Goal: Transaction & Acquisition: Purchase product/service

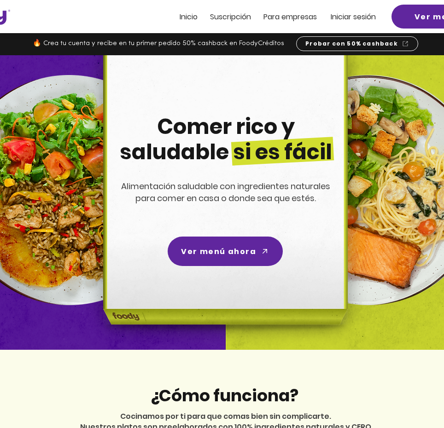
click at [344, 17] on span "Iniciar sesión" at bounding box center [353, 17] width 45 height 11
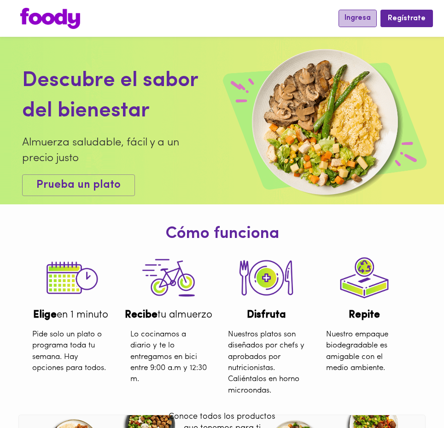
click at [361, 18] on span "Ingresa" at bounding box center [358, 18] width 26 height 9
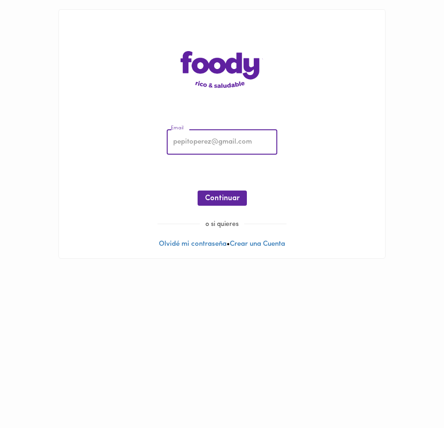
click at [223, 144] on input "email" at bounding box center [222, 142] width 111 height 25
type input "nuriaconsuelo@gmail.com"
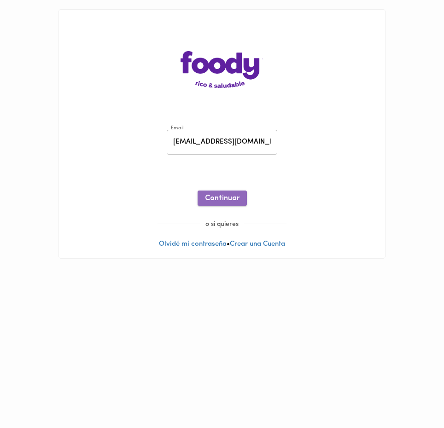
click at [226, 198] on span "Continuar" at bounding box center [222, 198] width 35 height 9
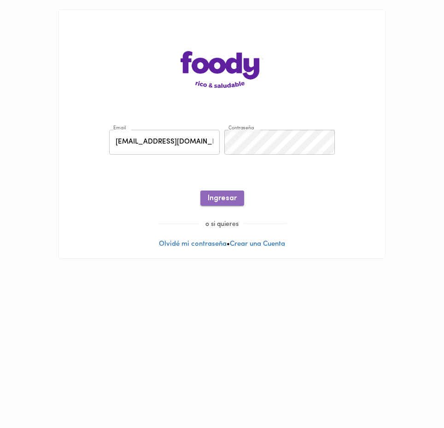
click at [228, 199] on span "Ingresar" at bounding box center [222, 198] width 29 height 9
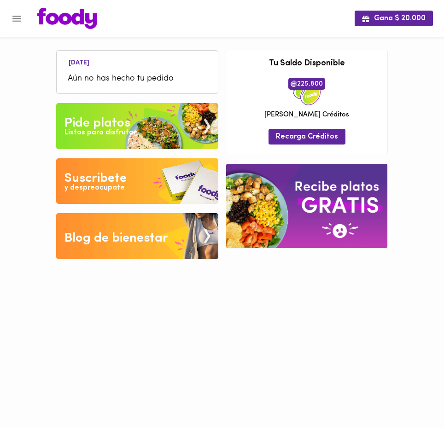
click at [116, 131] on div "Listos para disfrutar" at bounding box center [100, 133] width 72 height 11
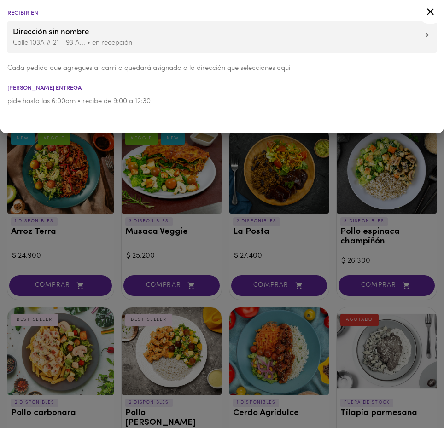
click at [220, 186] on div at bounding box center [222, 214] width 444 height 428
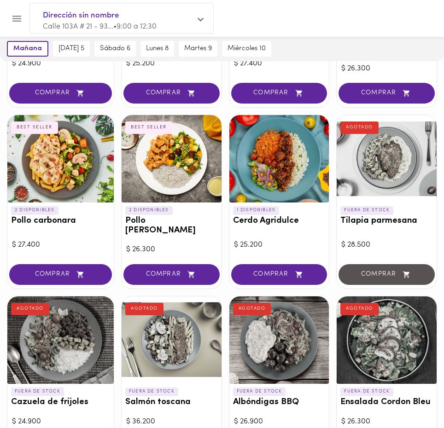
scroll to position [189, 0]
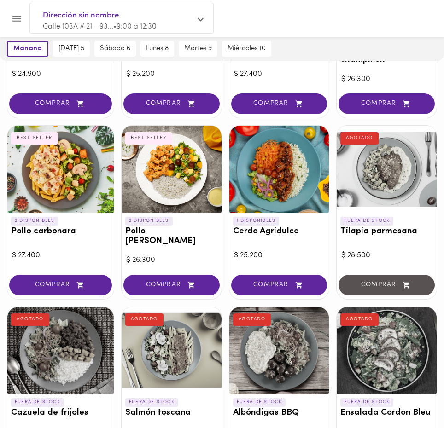
click at [169, 170] on div at bounding box center [172, 170] width 100 height 88
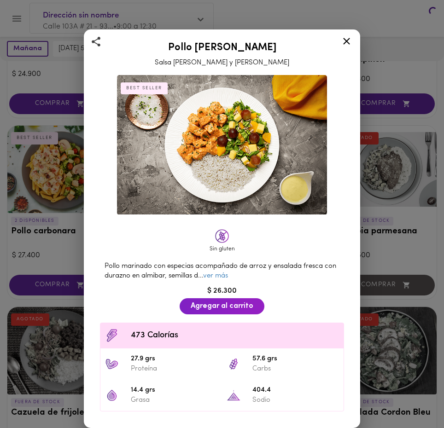
scroll to position [183, 0]
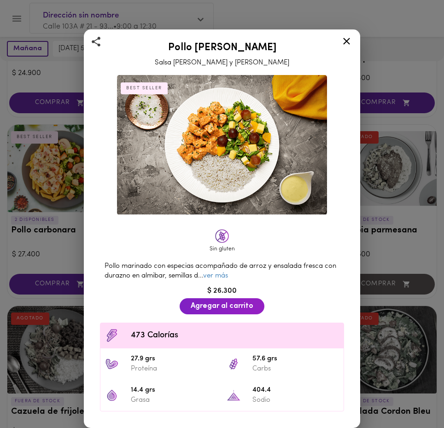
click at [347, 41] on icon at bounding box center [346, 41] width 7 height 7
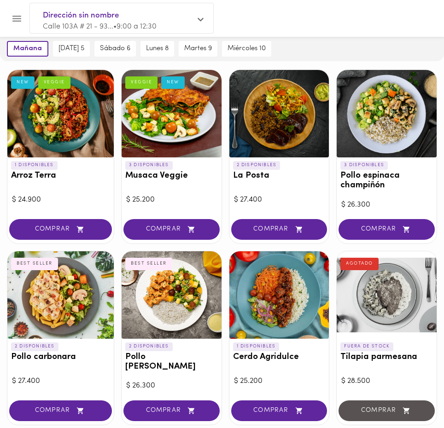
scroll to position [53, 0]
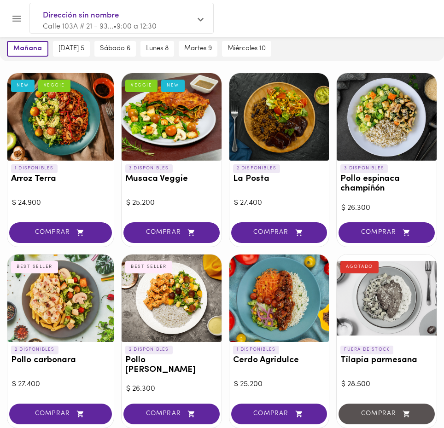
click at [65, 115] on div at bounding box center [60, 117] width 106 height 88
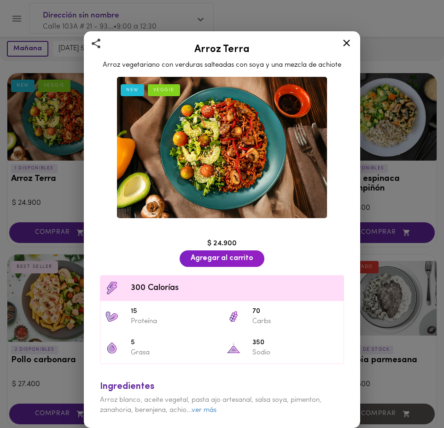
click at [64, 125] on div "Arroz Terra Arroz vegetariano con verduras salteadas con soya y una mezcla de a…" at bounding box center [222, 214] width 444 height 428
click at [346, 42] on icon at bounding box center [347, 43] width 12 height 12
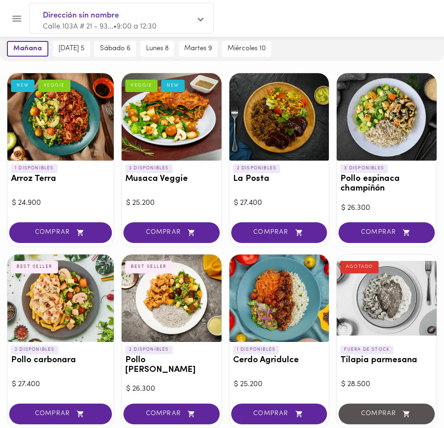
click at [396, 125] on div at bounding box center [387, 117] width 100 height 88
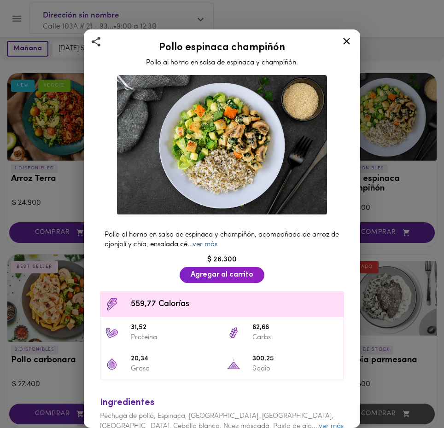
click at [217, 245] on link "ver más" at bounding box center [205, 244] width 25 height 7
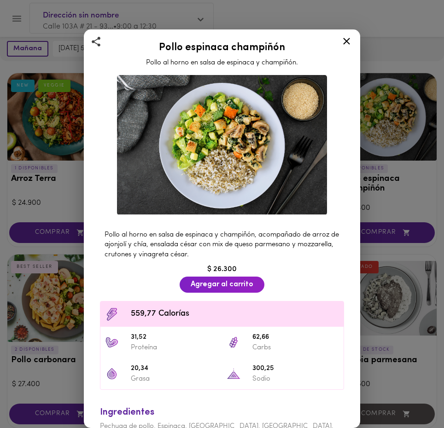
click at [347, 38] on icon at bounding box center [347, 41] width 12 height 12
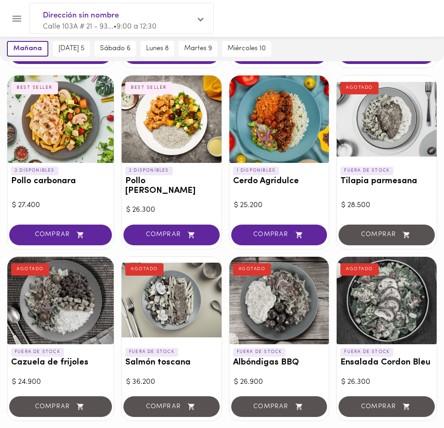
scroll to position [235, 0]
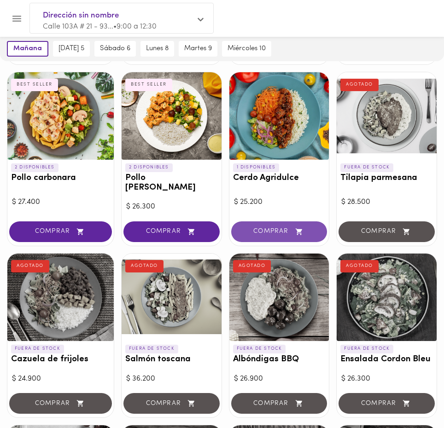
click at [270, 228] on span "COMPRAR" at bounding box center [279, 232] width 73 height 8
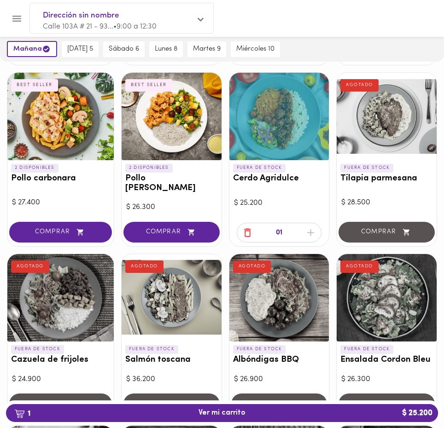
scroll to position [236, 0]
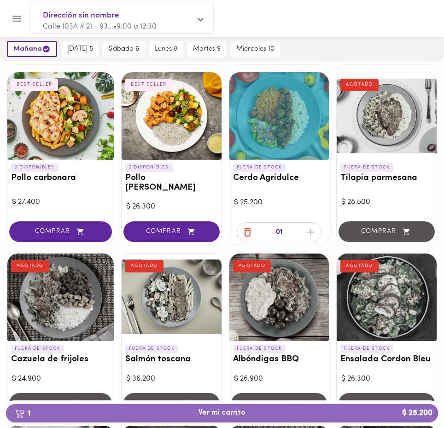
click at [229, 411] on span "1 Ver mi carrito $ 25.200" at bounding box center [222, 413] width 47 height 9
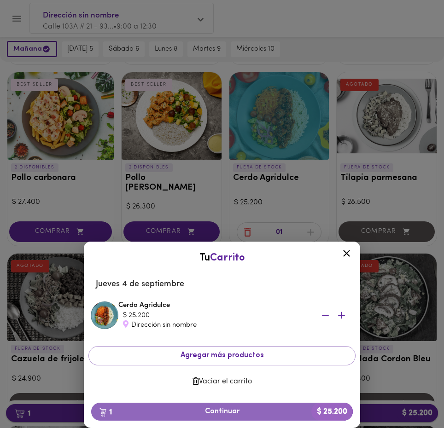
click at [229, 411] on span "1 Continuar $ 25.200" at bounding box center [222, 412] width 247 height 9
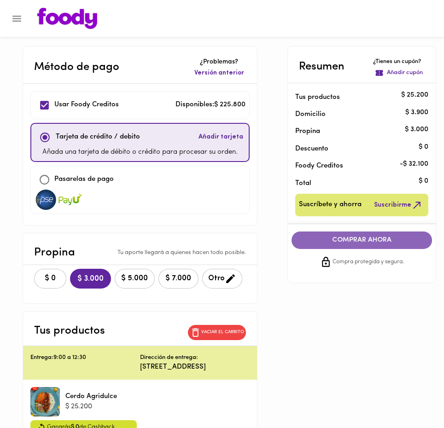
click at [361, 240] on span "COMPRAR AHORA" at bounding box center [362, 240] width 123 height 8
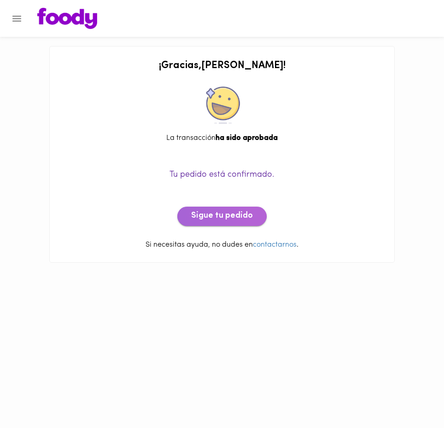
click at [222, 214] on span "Sigue tu pedido" at bounding box center [222, 216] width 62 height 10
